Goal: Task Accomplishment & Management: Use online tool/utility

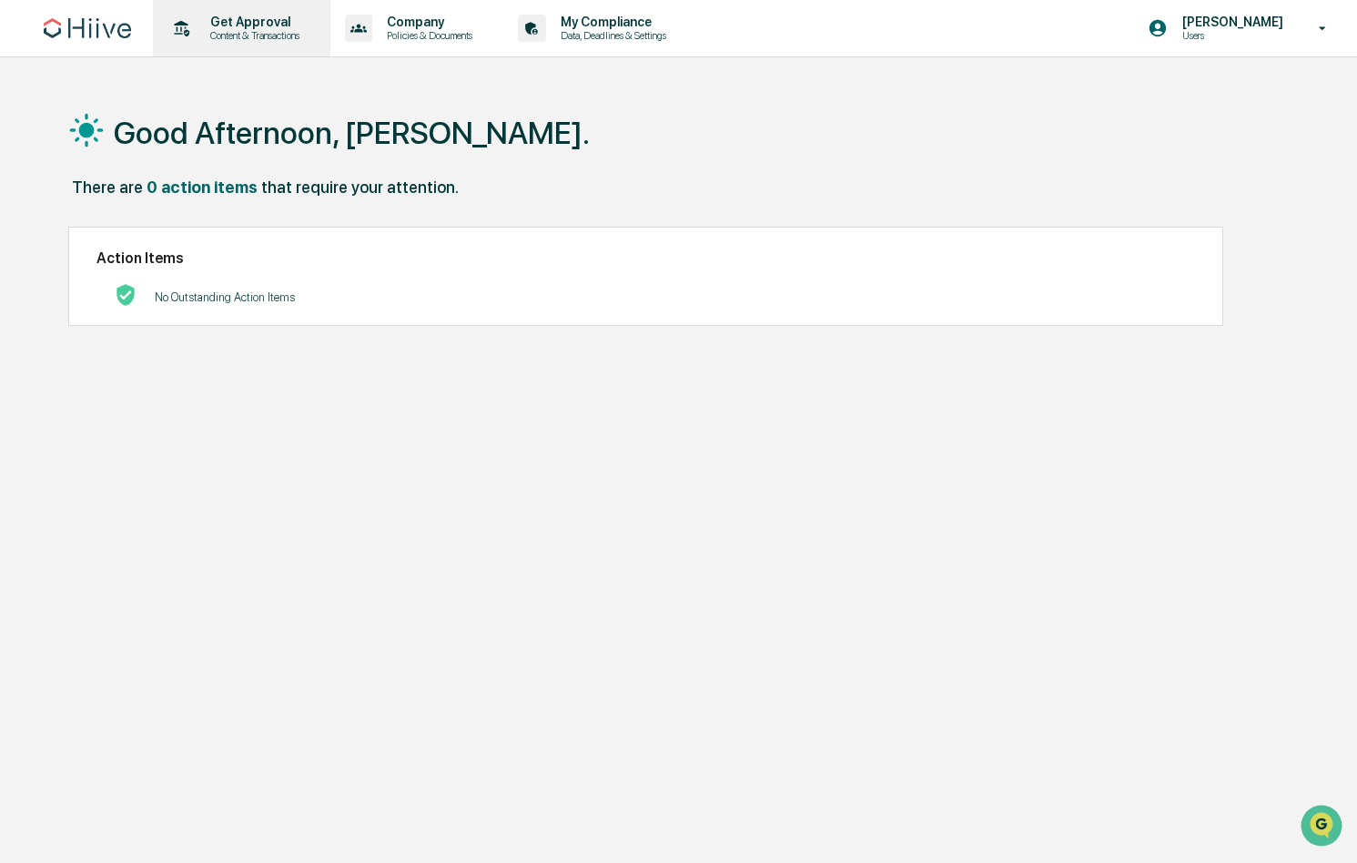
click at [245, 23] on p "Get Approval" at bounding box center [252, 22] width 113 height 15
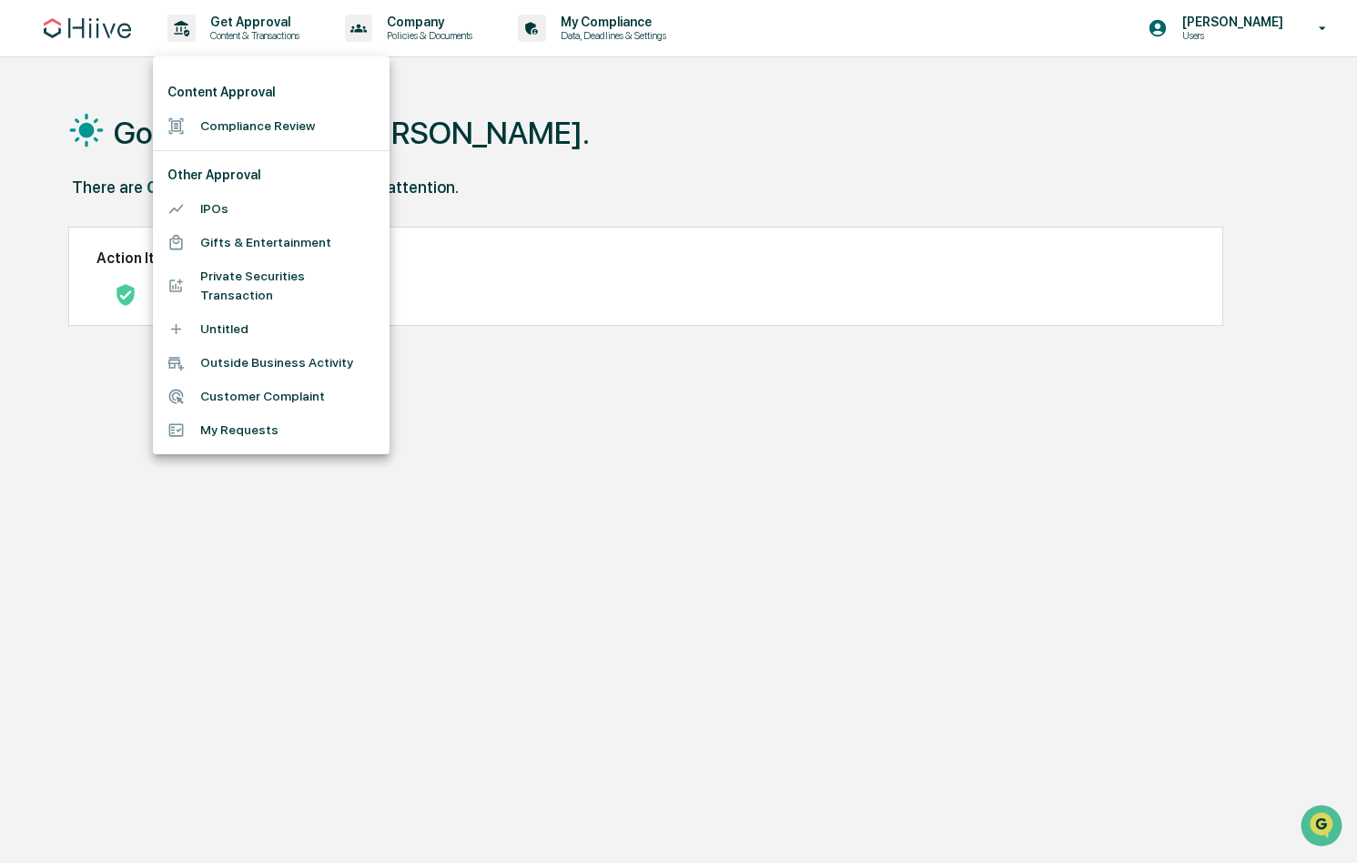
click at [217, 123] on li "Compliance Review" at bounding box center [271, 126] width 237 height 34
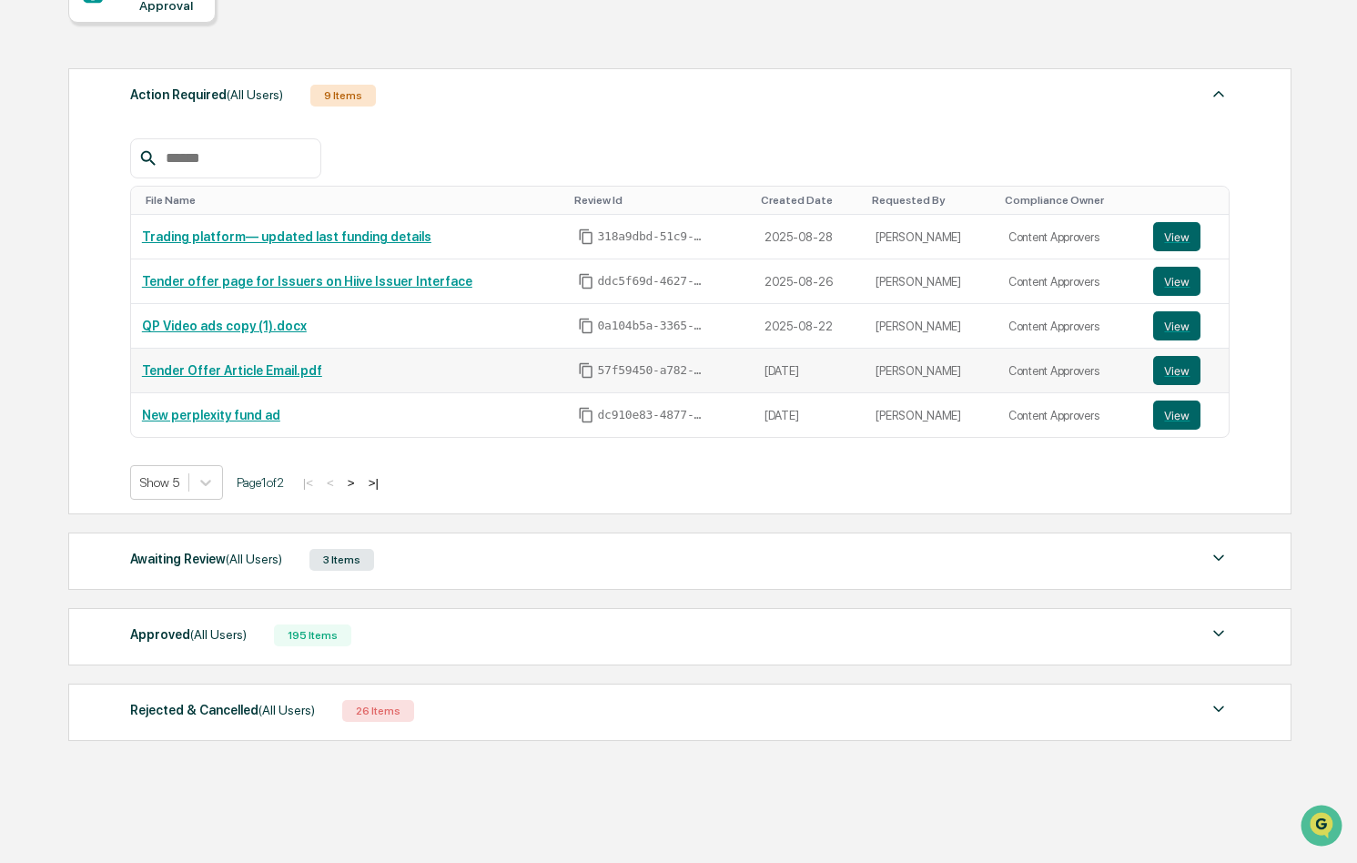
scroll to position [214, 0]
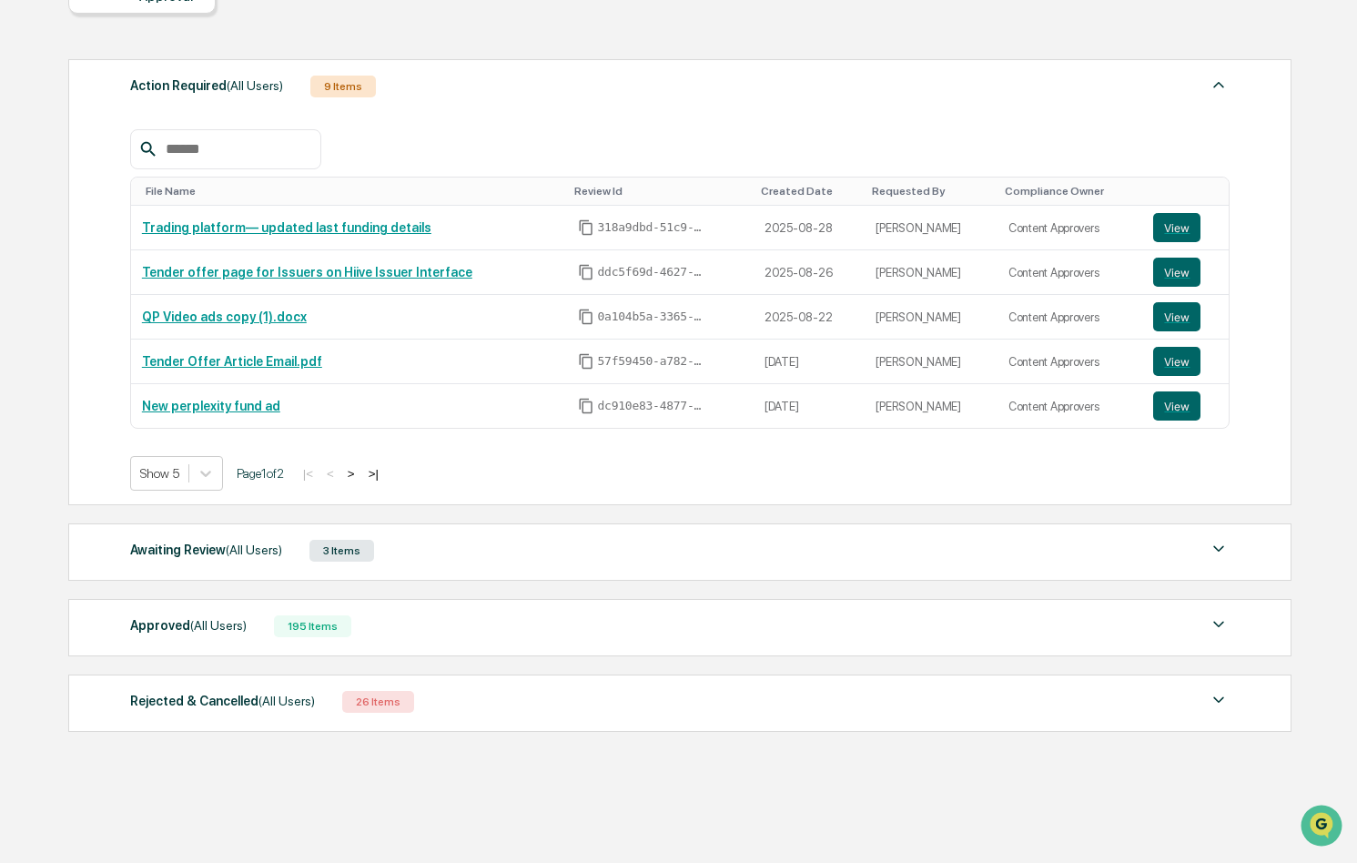
click at [367, 639] on div "Approved (All Users) 195 Items File Name Review Id Created Date Requested By Co…" at bounding box center [679, 627] width 1223 height 57
click at [183, 630] on div "Approved (All Users)" at bounding box center [188, 625] width 116 height 24
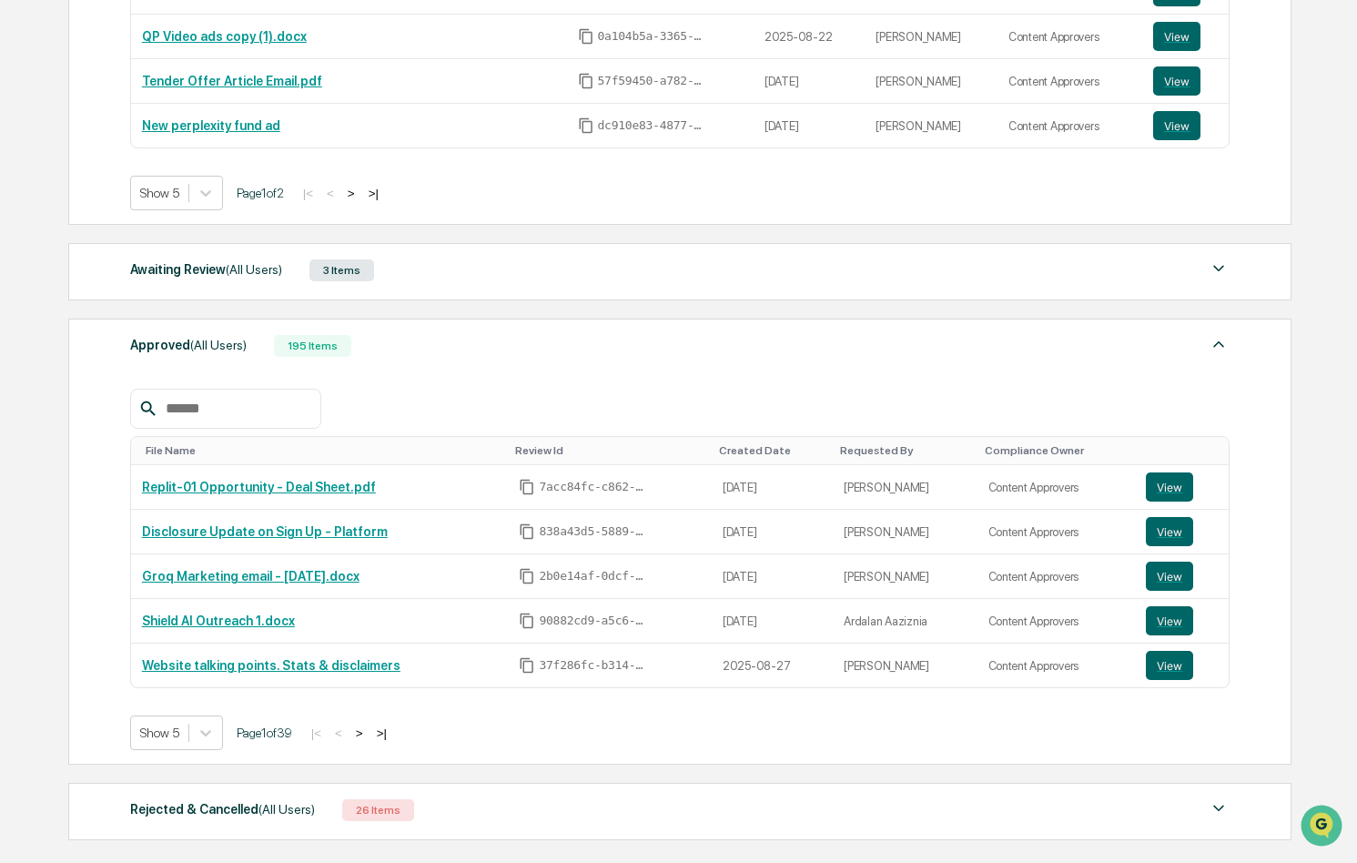
scroll to position [494, 0]
click at [450, 282] on div "Awaiting Review (All Users) 3 Items File Name Review Id Created Date Requested …" at bounding box center [679, 270] width 1223 height 57
click at [197, 278] on div "Awaiting Review (All Users)" at bounding box center [206, 269] width 152 height 24
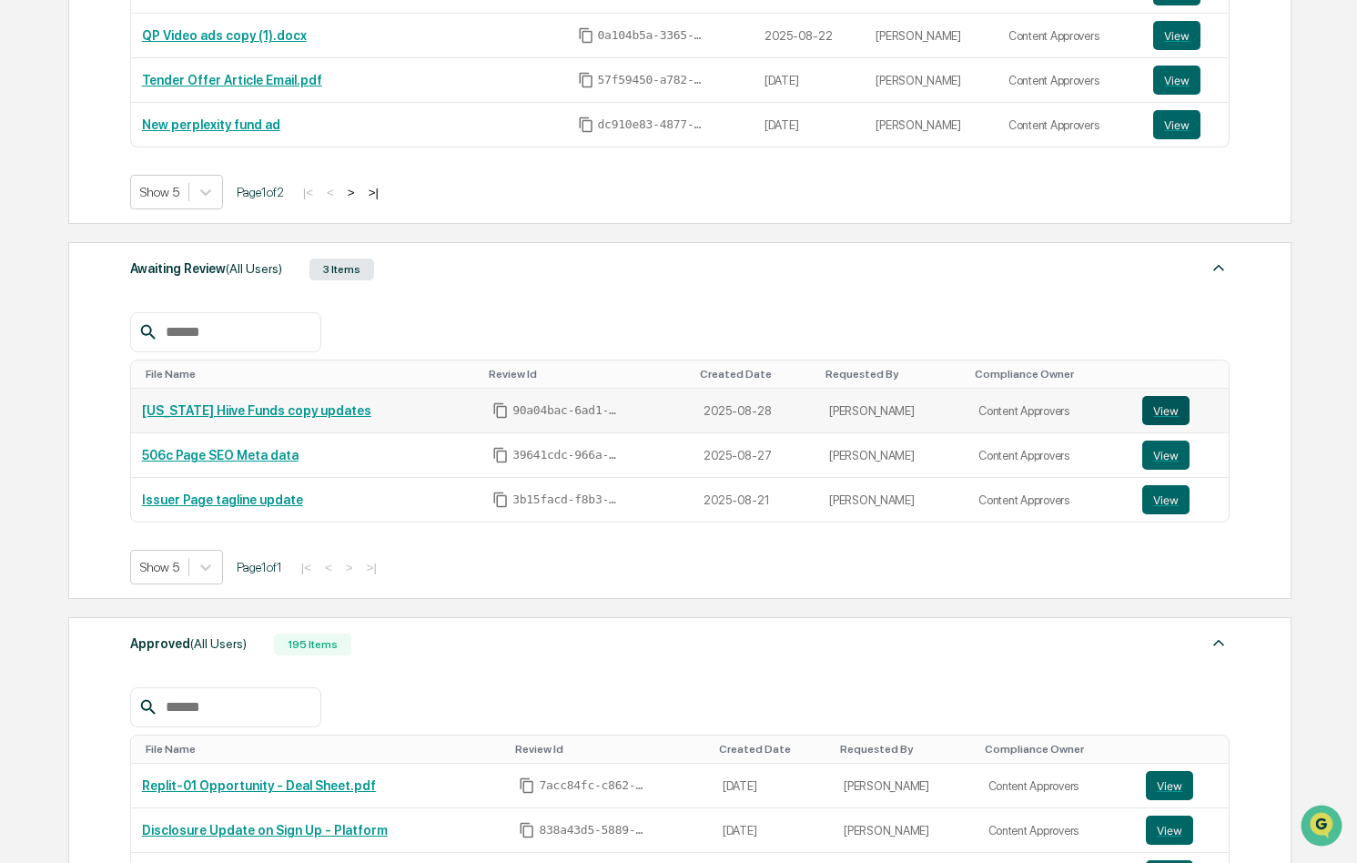
click at [1161, 403] on button "View" at bounding box center [1165, 410] width 47 height 29
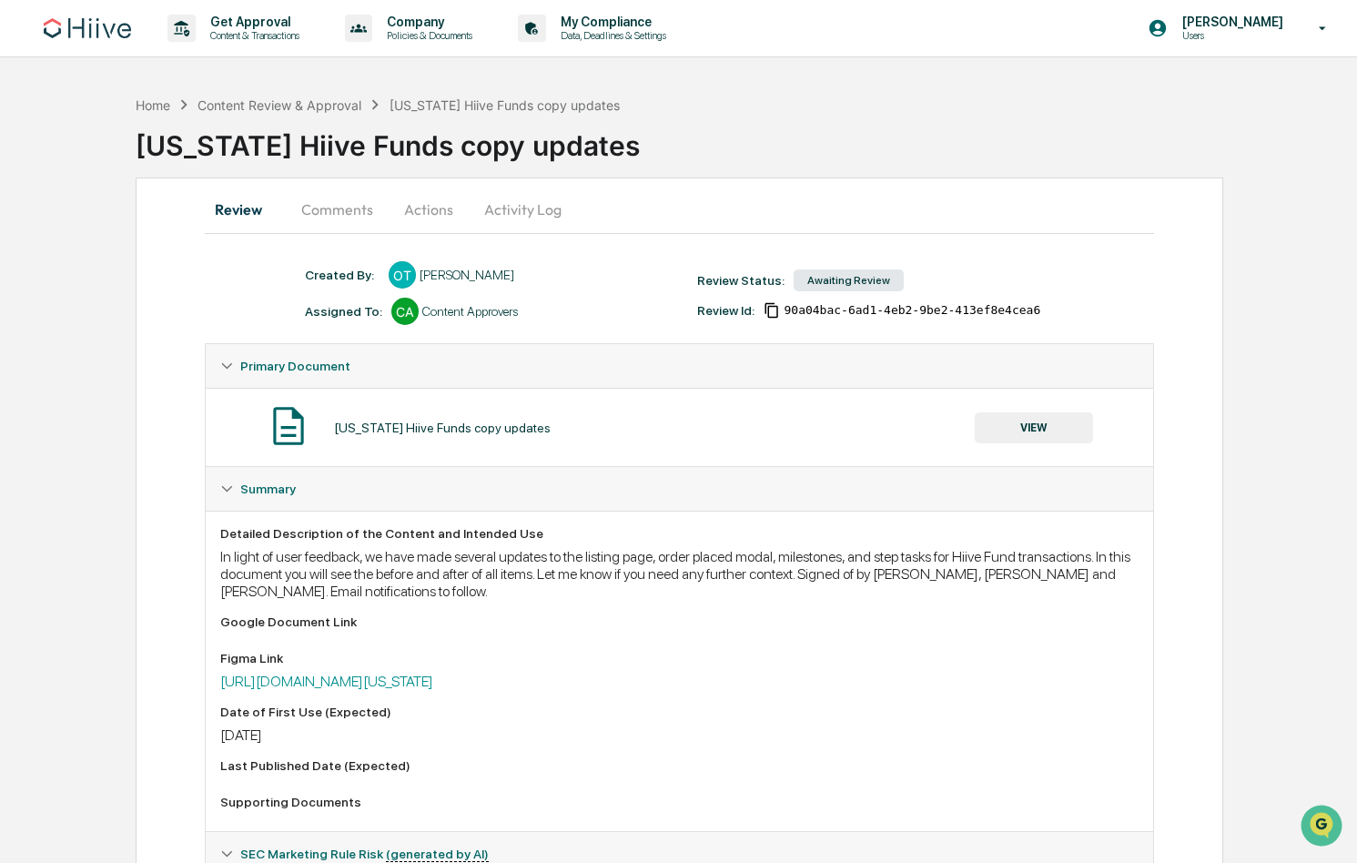
click at [362, 213] on button "Comments" at bounding box center [337, 209] width 101 height 44
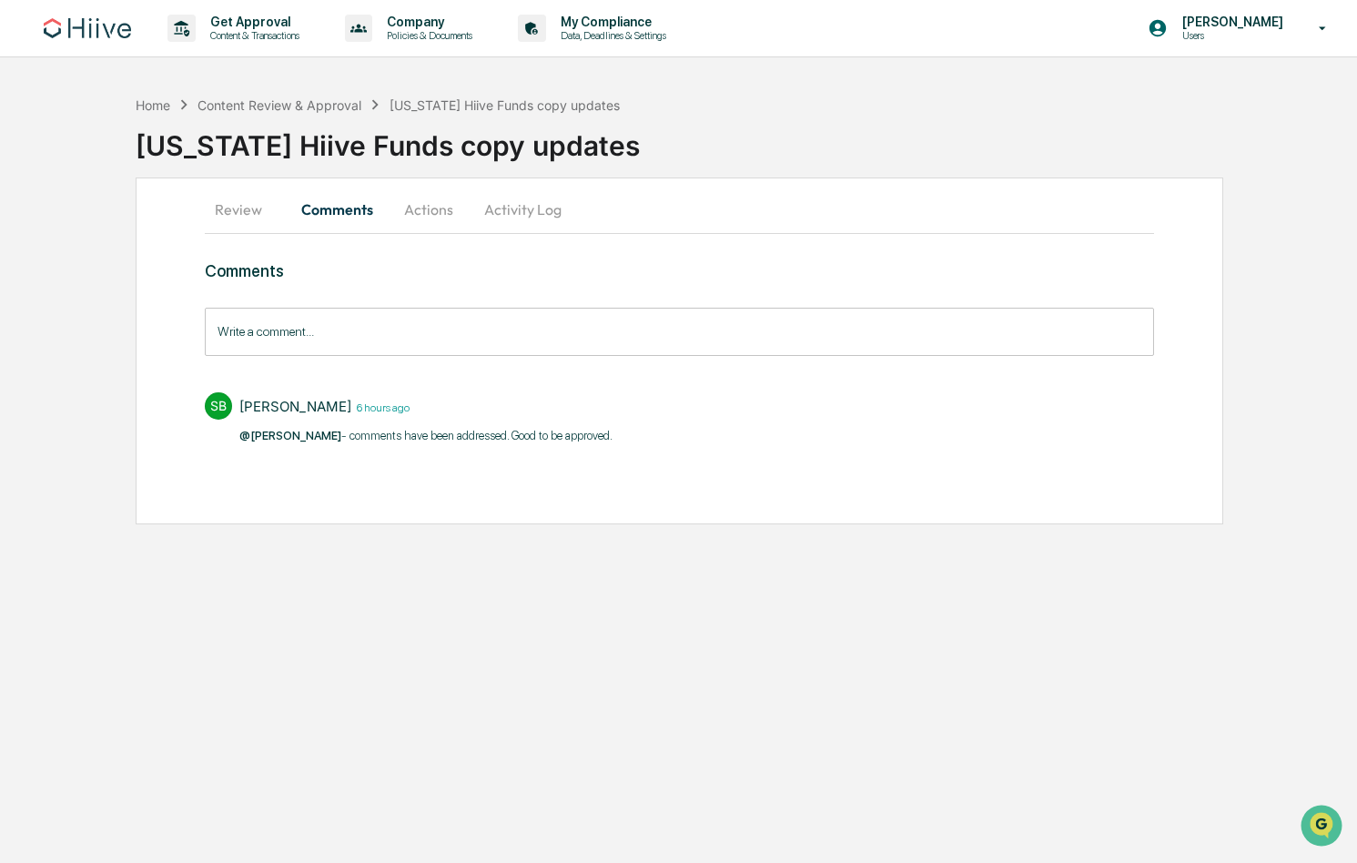
click at [434, 210] on button "Actions" at bounding box center [429, 209] width 82 height 44
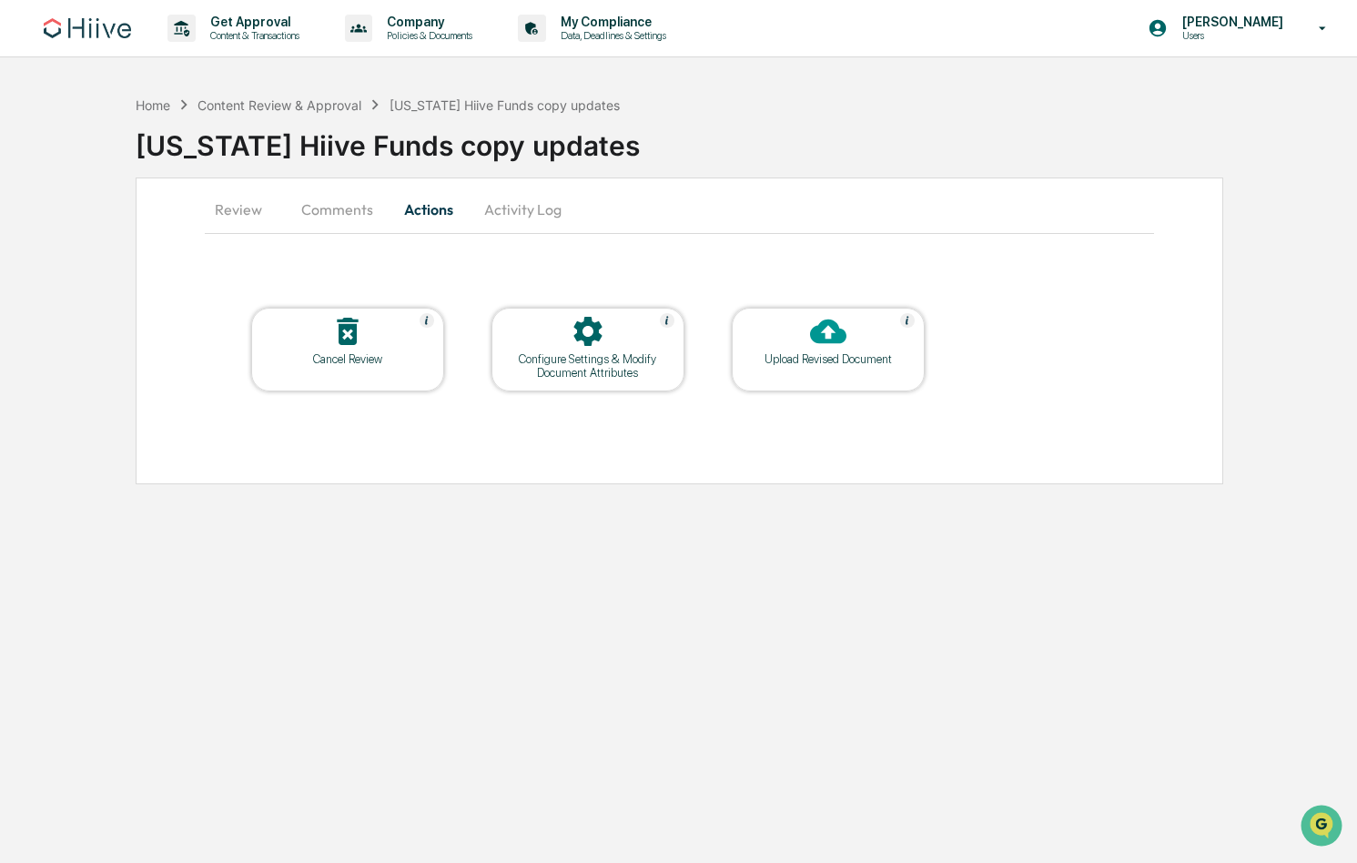
click at [352, 208] on button "Comments" at bounding box center [337, 209] width 101 height 44
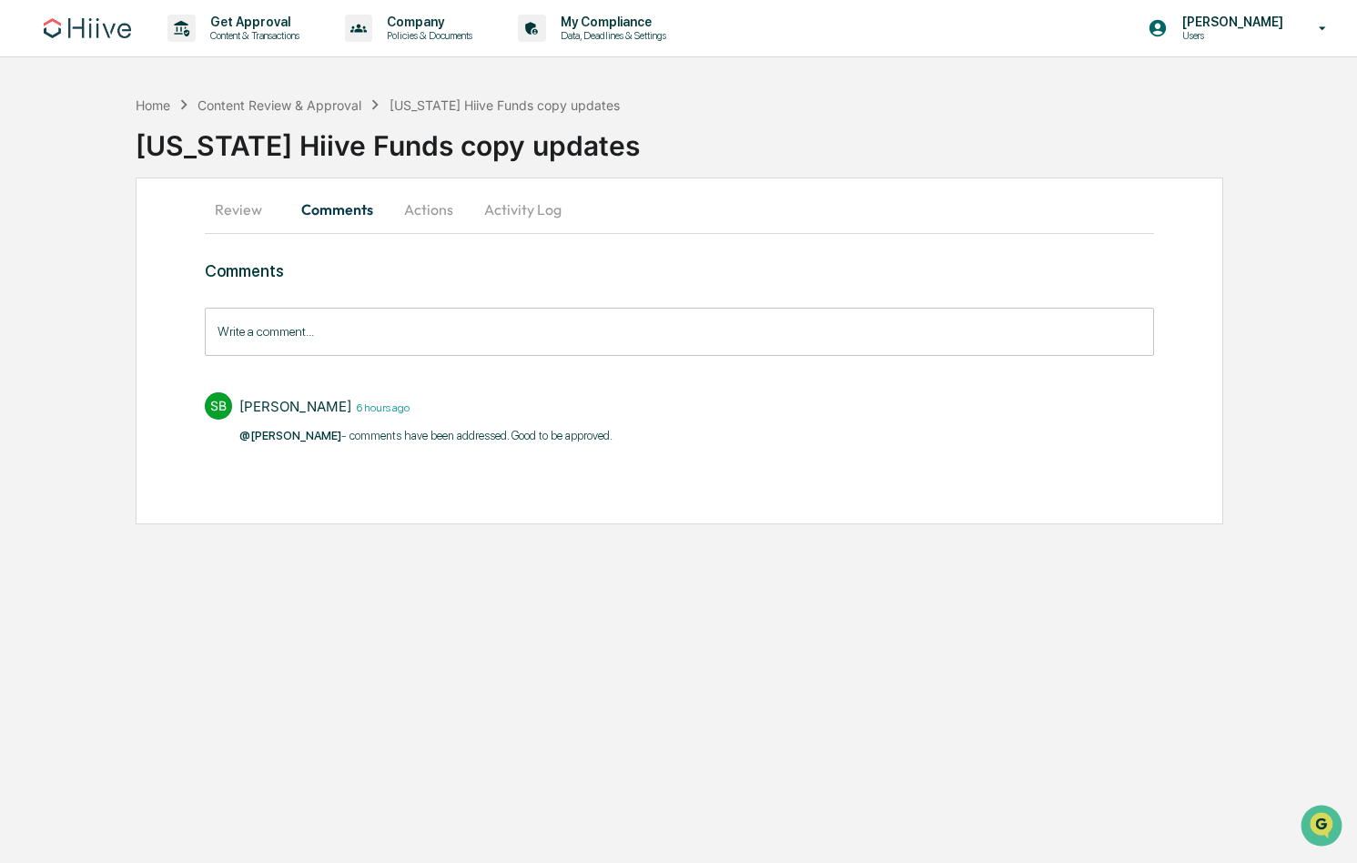
click at [535, 213] on button "Activity Log" at bounding box center [523, 209] width 106 height 44
